Goal: Transaction & Acquisition: Book appointment/travel/reservation

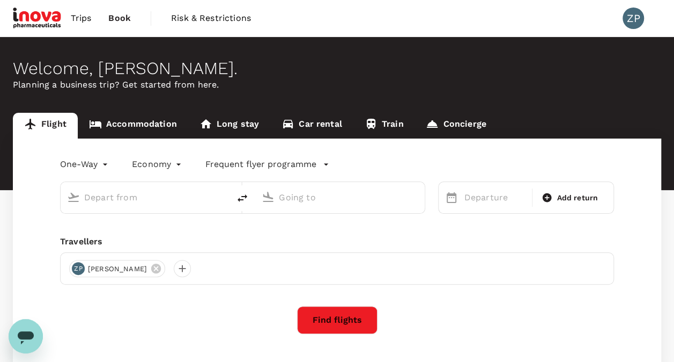
type input "Barcelona El Prat (BCN)"
type input "Singapore Changi (SIN)"
type input "Barcelona El Prat (BCN)"
type input "Singapore Changi (SIN)"
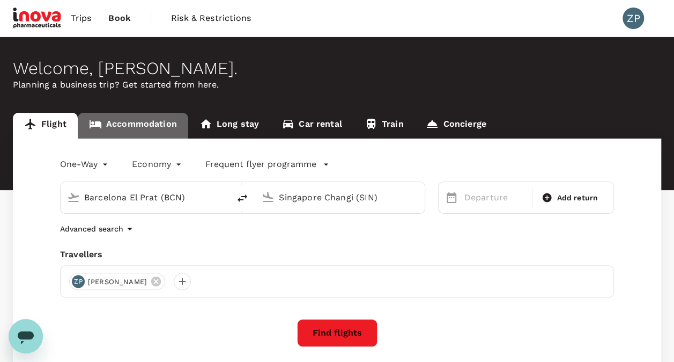
click at [128, 124] on link "Accommodation" at bounding box center [133, 126] width 111 height 26
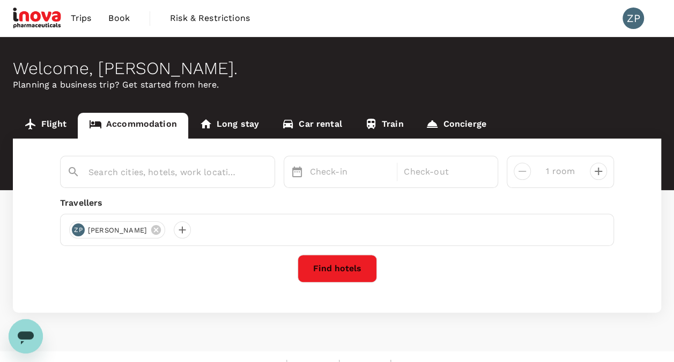
click at [57, 121] on link "Flight" at bounding box center [45, 126] width 65 height 26
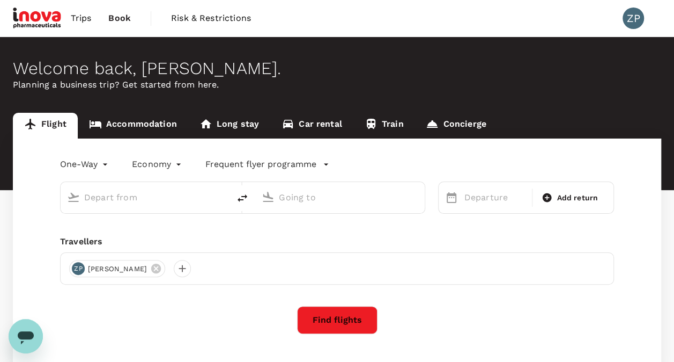
type input "Barcelona El Prat (BCN)"
type input "Singapore Changi (SIN)"
type input "Barcelona El Prat (BCN)"
type input "Singapore Changi (SIN)"
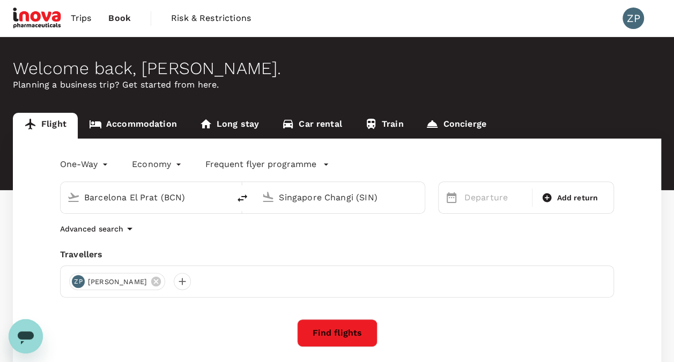
drag, startPoint x: 209, startPoint y: 198, endPoint x: -2, endPoint y: 173, distance: 212.9
click at [0, 173] on html "Trips Book Risk & Restrictions ZP Welcome back , [PERSON_NAME] . Planning a bus…" at bounding box center [337, 226] width 674 height 453
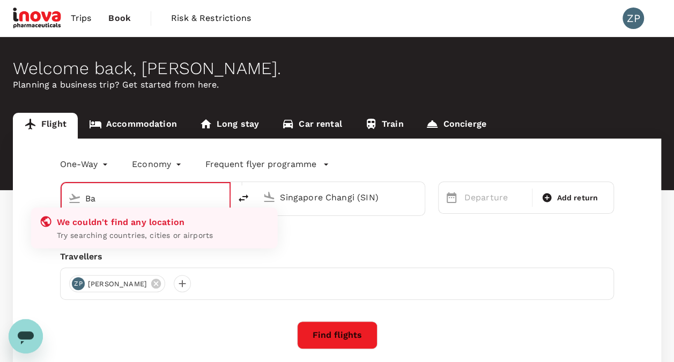
type input "B"
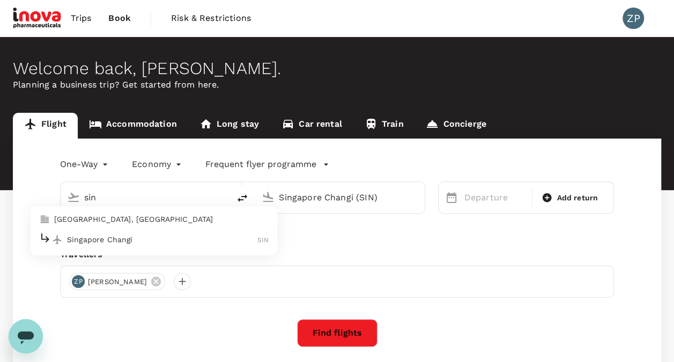
click at [139, 233] on div "Singapore Changi SIN" at bounding box center [154, 239] width 230 height 17
type input "Singapore Changi (SIN)"
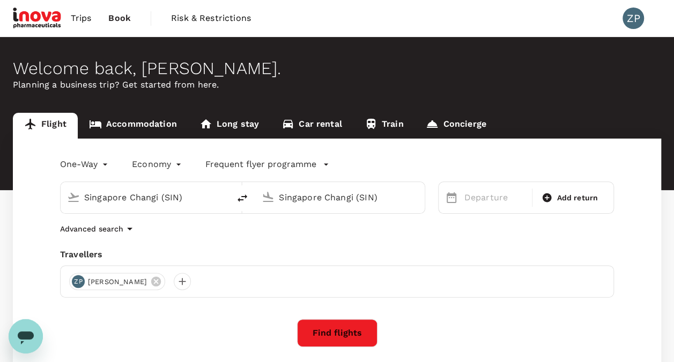
click at [344, 196] on input "Singapore Changi (SIN)" at bounding box center [340, 197] width 123 height 17
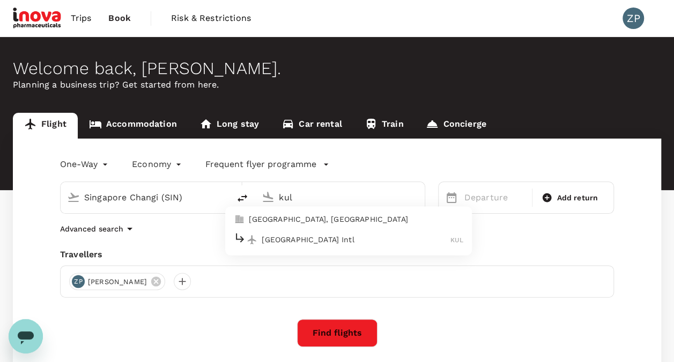
click at [343, 239] on p "[GEOGRAPHIC_DATA] Intl" at bounding box center [356, 239] width 189 height 11
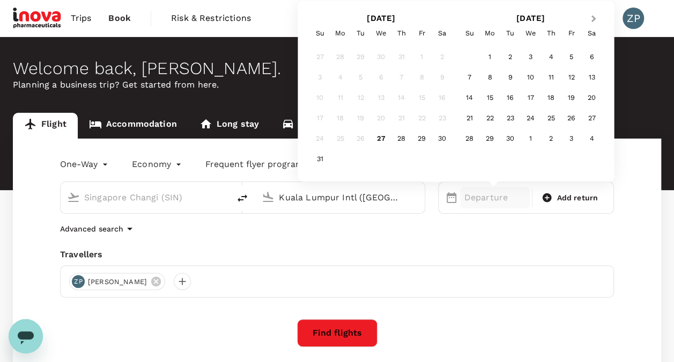
type input "Kuala Lumpur Intl ([GEOGRAPHIC_DATA])"
click at [594, 19] on span "Next Month" at bounding box center [594, 19] width 0 height 12
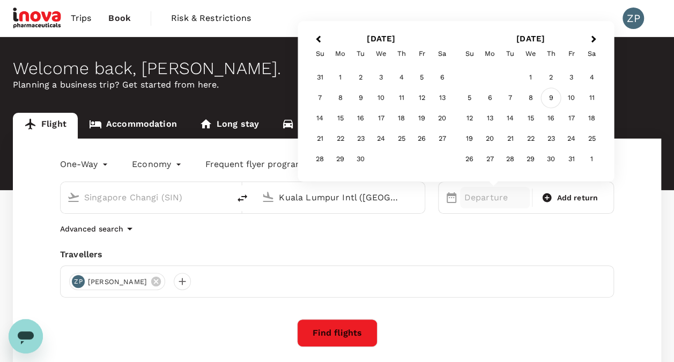
click at [549, 97] on div "9" at bounding box center [551, 98] width 20 height 20
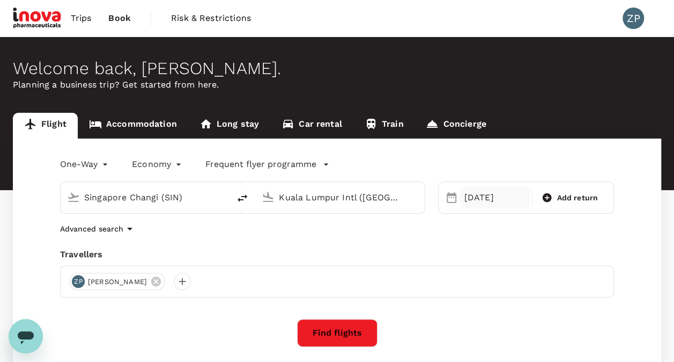
click at [472, 201] on div "[DATE]" at bounding box center [495, 197] width 70 height 21
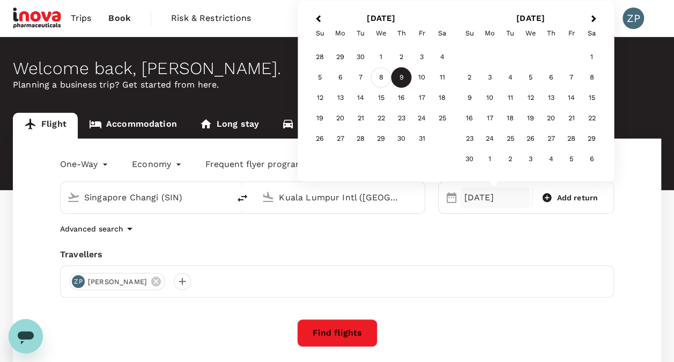
click at [382, 79] on div "8" at bounding box center [381, 78] width 20 height 20
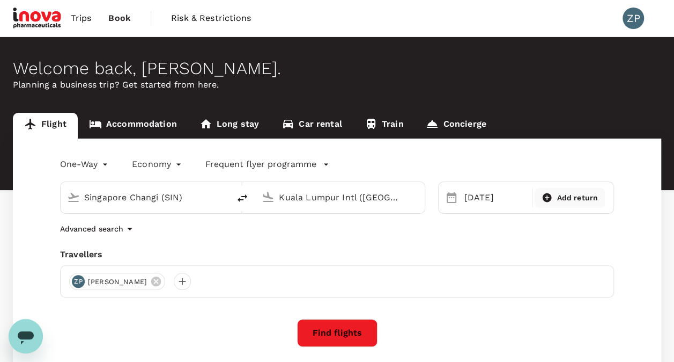
click at [577, 201] on span "Add return" at bounding box center [577, 197] width 41 height 11
type input "roundtrip"
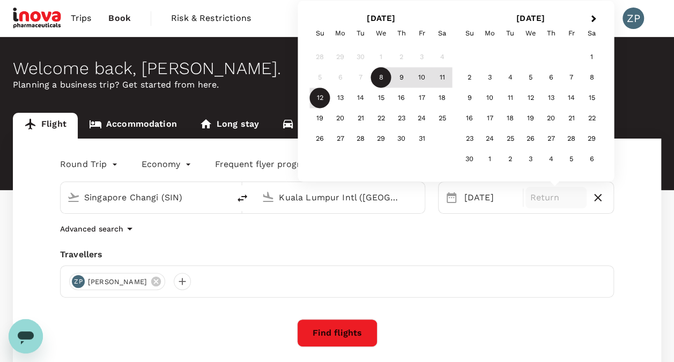
click at [314, 99] on div "12" at bounding box center [320, 98] width 20 height 20
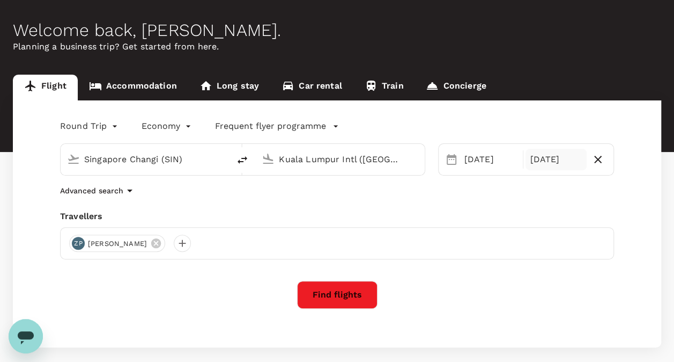
scroll to position [54, 0]
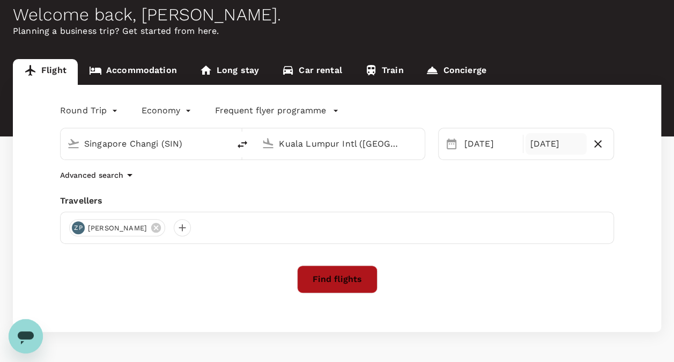
click at [344, 274] on button "Find flights" at bounding box center [337, 279] width 80 height 28
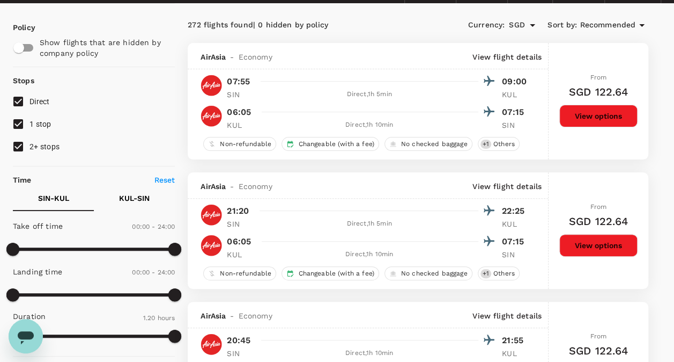
scroll to position [54, 0]
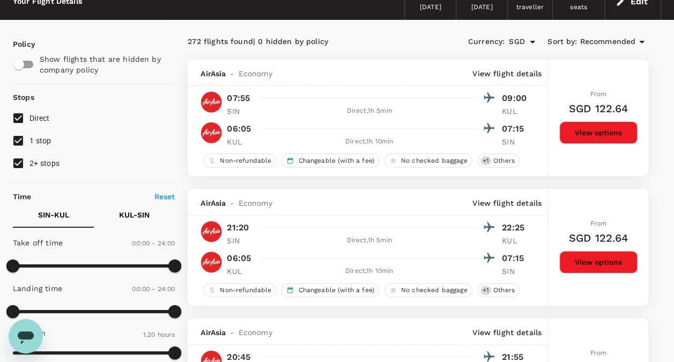
click at [20, 137] on input "1 stop" at bounding box center [18, 140] width 23 height 23
checkbox input "false"
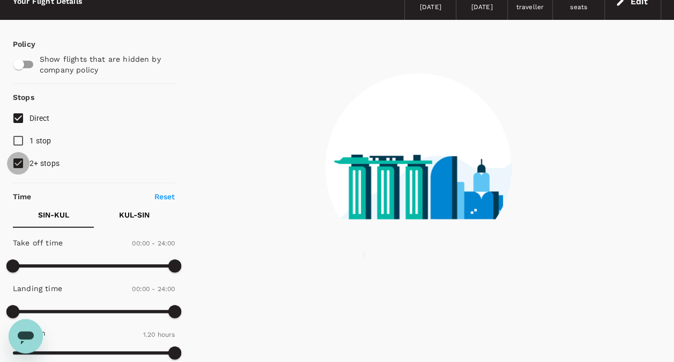
click at [17, 156] on input "2+ stops" at bounding box center [18, 163] width 23 height 23
checkbox input "false"
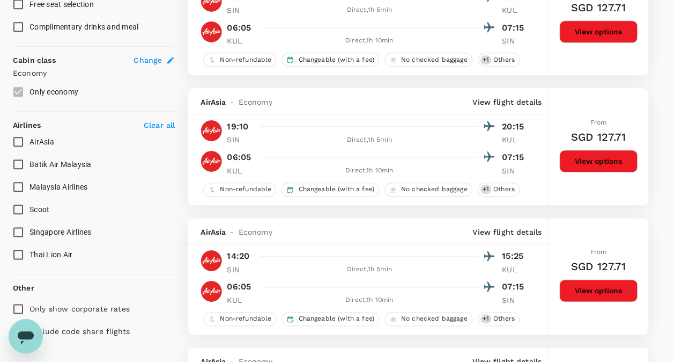
scroll to position [530, 0]
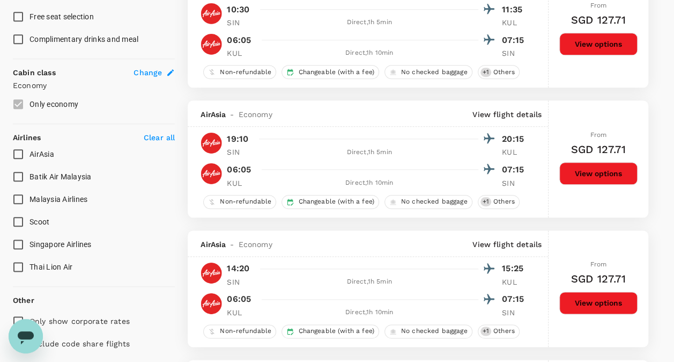
click at [13, 241] on input "Singapore Airlines" at bounding box center [18, 244] width 23 height 23
checkbox input "true"
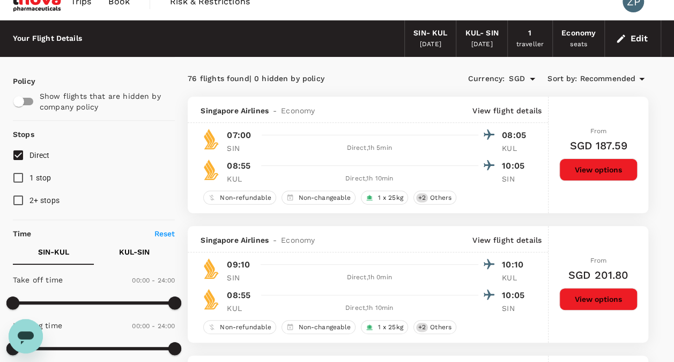
scroll to position [0, 0]
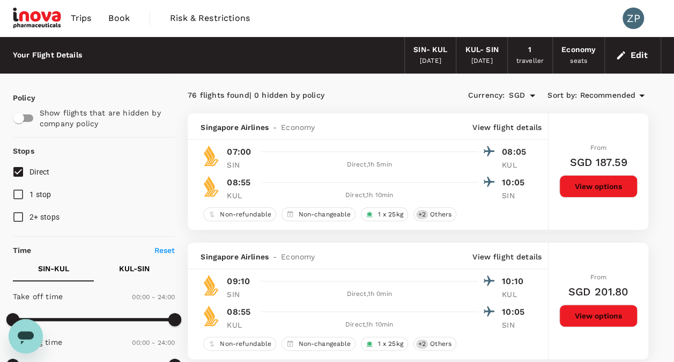
click at [592, 91] on span "Recommended" at bounding box center [608, 96] width 56 height 12
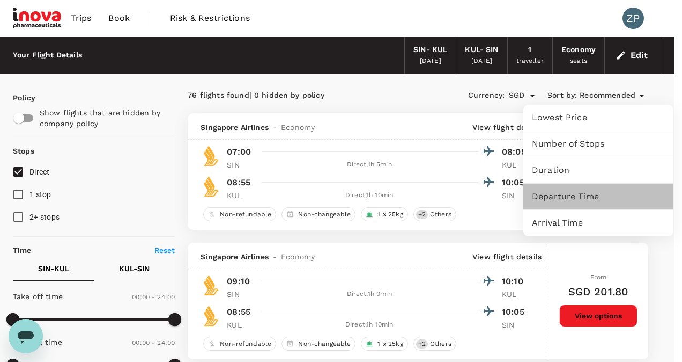
click at [586, 191] on span "Departure Time" at bounding box center [598, 196] width 133 height 13
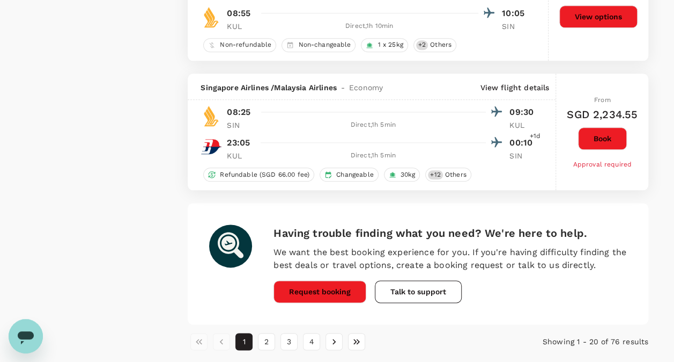
scroll to position [2603, 0]
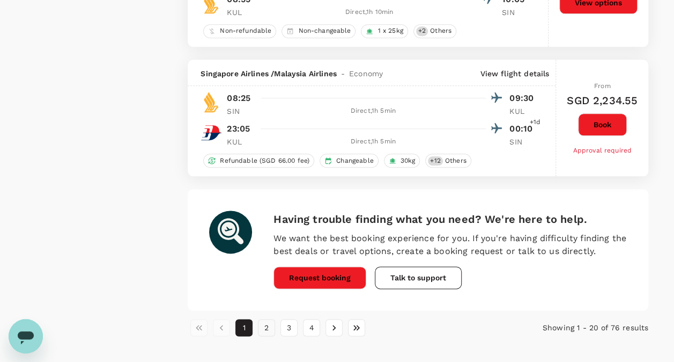
click at [267, 319] on button "2" at bounding box center [266, 327] width 17 height 17
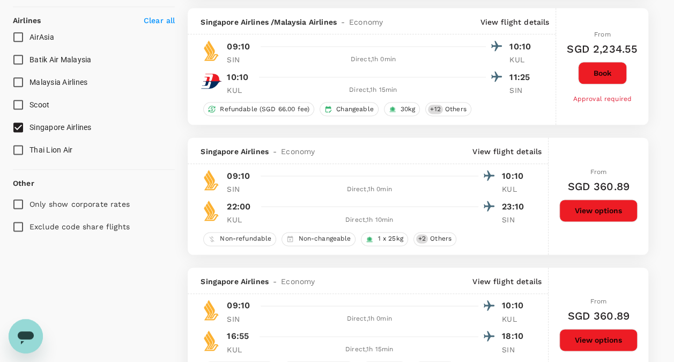
scroll to position [644, 0]
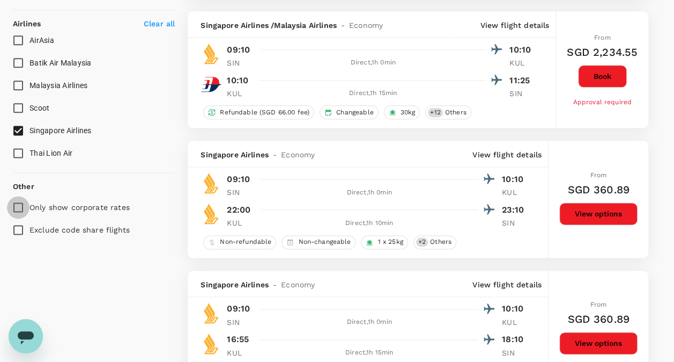
click at [17, 203] on input "Only show corporate rates" at bounding box center [18, 207] width 23 height 23
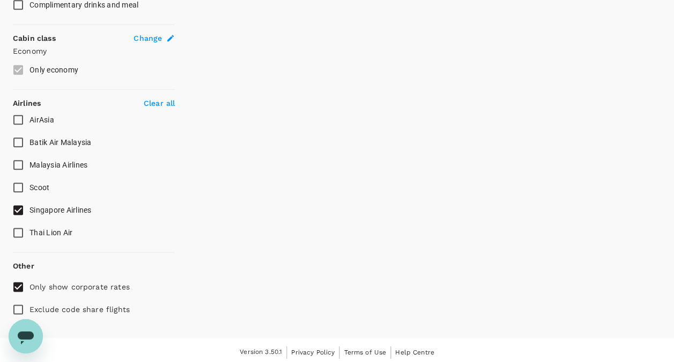
scroll to position [567, 0]
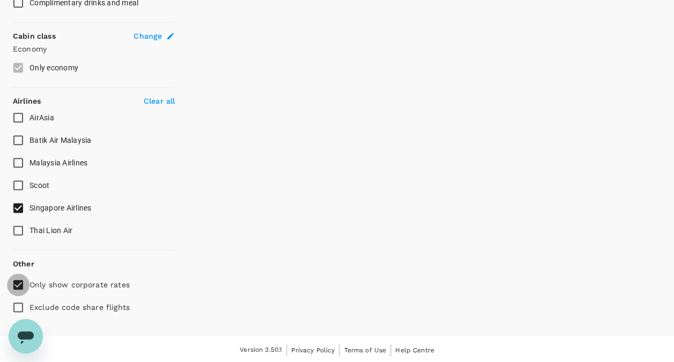
click at [21, 280] on input "Only show corporate rates" at bounding box center [18, 284] width 23 height 23
checkbox input "false"
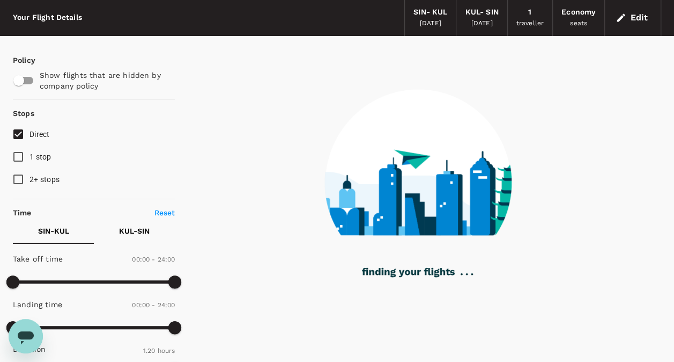
scroll to position [54, 0]
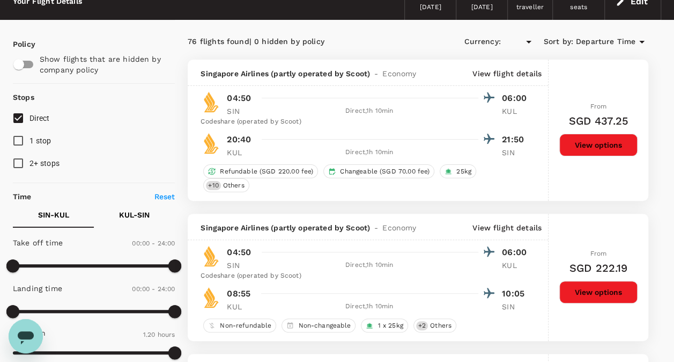
type input "SGD"
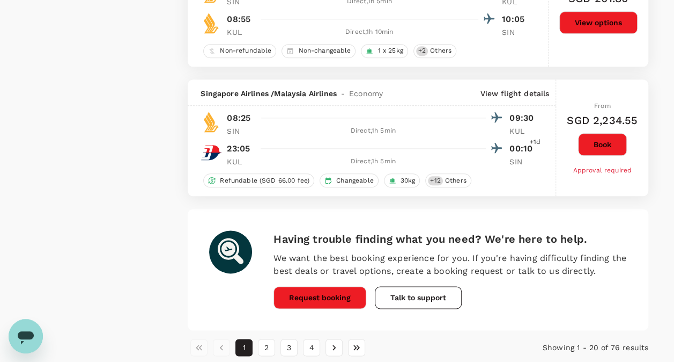
scroll to position [2603, 0]
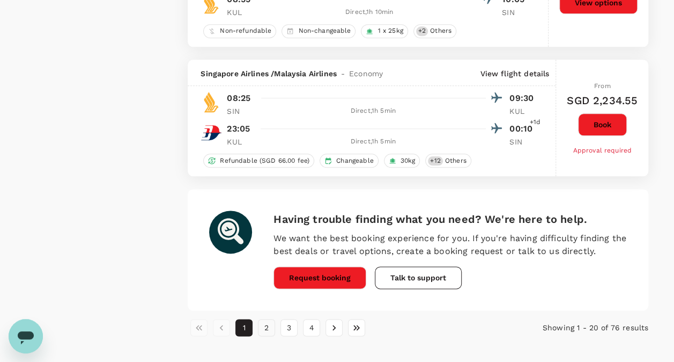
click at [265, 319] on button "2" at bounding box center [266, 327] width 17 height 17
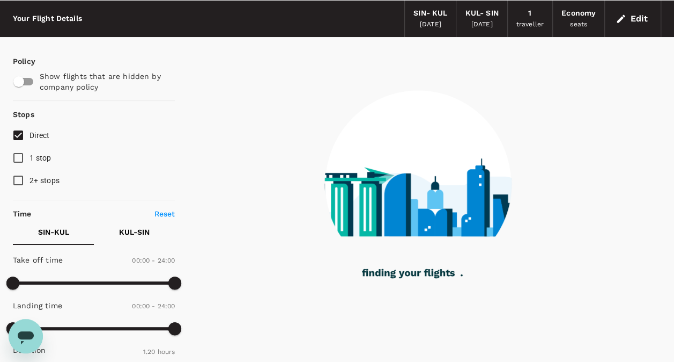
scroll to position [54, 0]
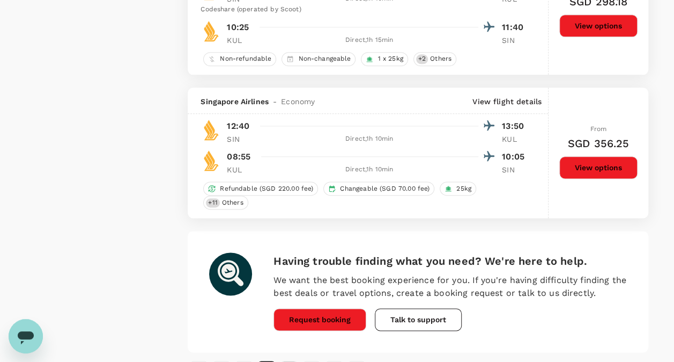
click at [286, 361] on button "3" at bounding box center [289, 369] width 17 height 17
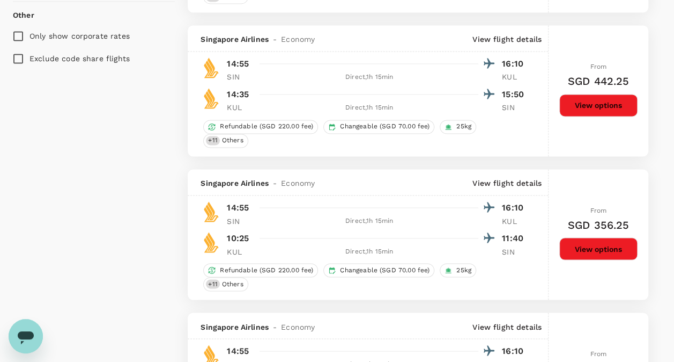
scroll to position [644, 0]
